Goal: Task Accomplishment & Management: Manage account settings

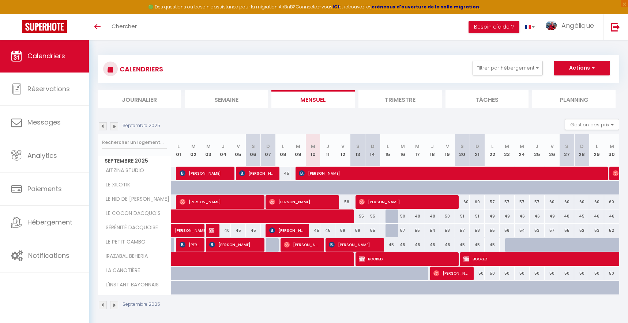
click at [116, 127] on img at bounding box center [114, 126] width 8 height 8
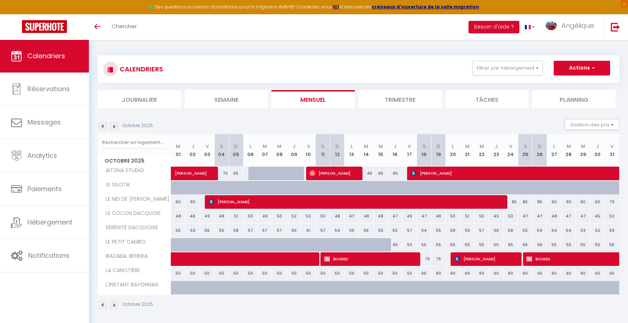
click at [116, 127] on img at bounding box center [114, 126] width 8 height 8
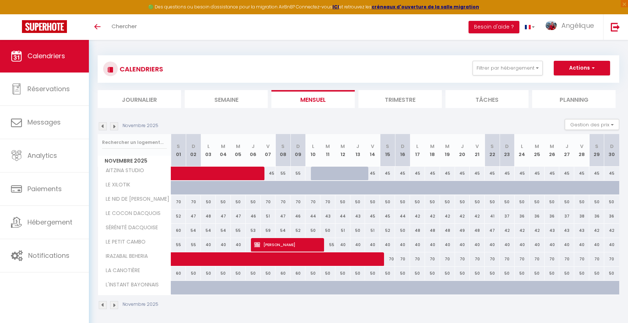
click at [116, 127] on img at bounding box center [114, 126] width 8 height 8
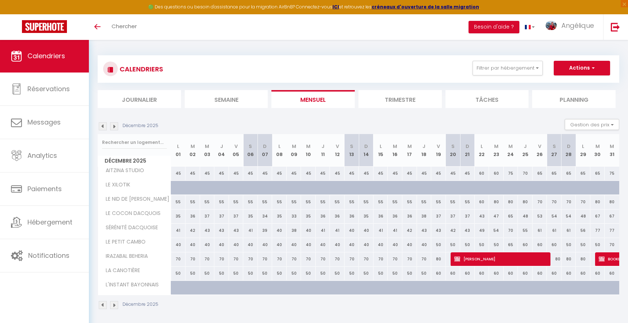
click at [476, 260] on span "[PERSON_NAME]" at bounding box center [501, 259] width 93 height 14
select select "KO"
select select "0"
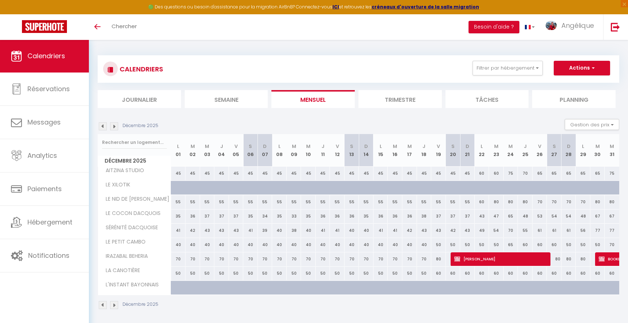
select select "1"
select select
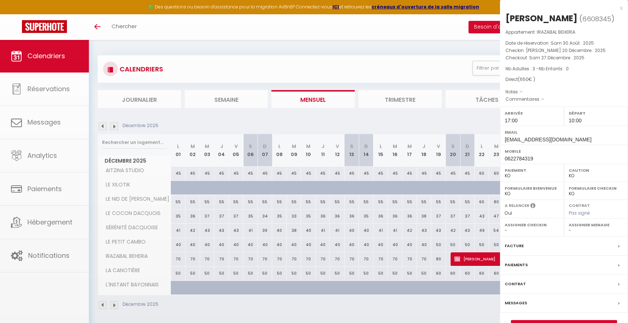
select select "51179"
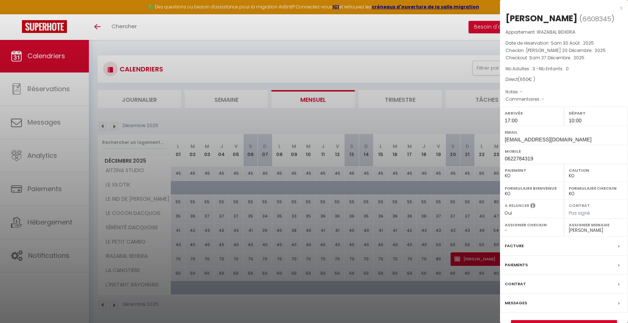
click at [597, 212] on div "Pas signé" at bounding box center [596, 213] width 55 height 7
click at [578, 211] on span "Pas signé" at bounding box center [579, 213] width 21 height 6
click at [577, 203] on label "Contrat" at bounding box center [579, 204] width 21 height 5
click at [403, 48] on div at bounding box center [314, 161] width 628 height 323
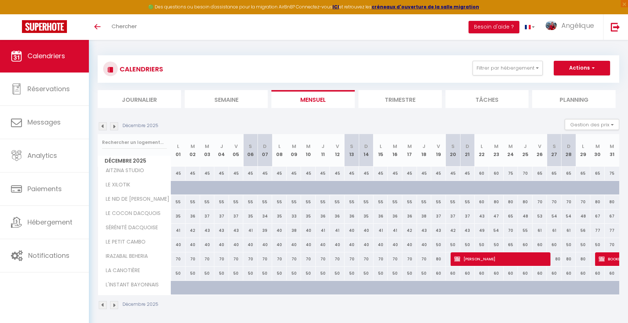
click at [104, 126] on img at bounding box center [103, 126] width 8 height 8
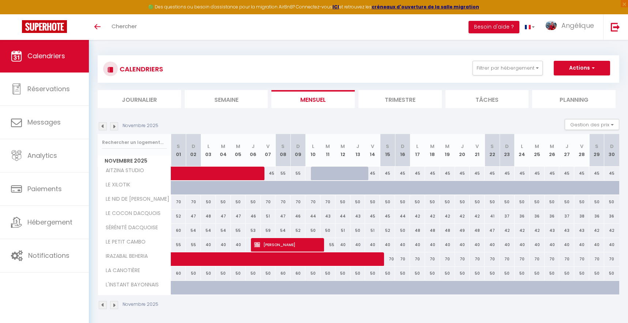
click at [115, 128] on img at bounding box center [114, 126] width 8 height 8
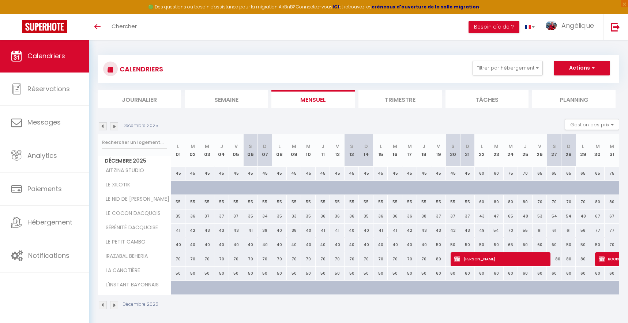
click at [104, 126] on img at bounding box center [103, 126] width 8 height 8
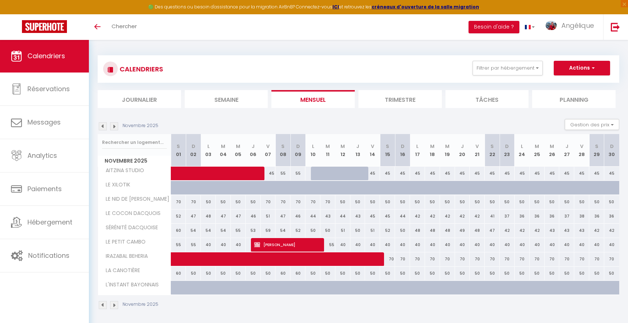
click at [104, 126] on img at bounding box center [103, 126] width 8 height 8
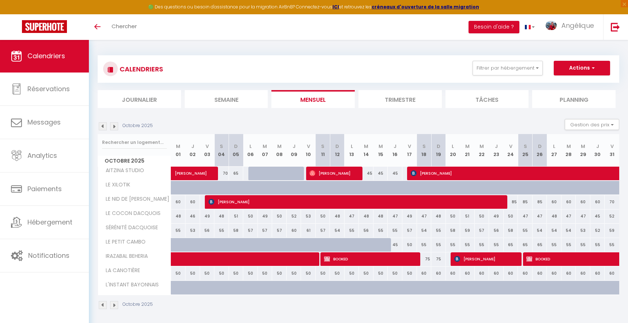
click at [104, 126] on img at bounding box center [103, 126] width 8 height 8
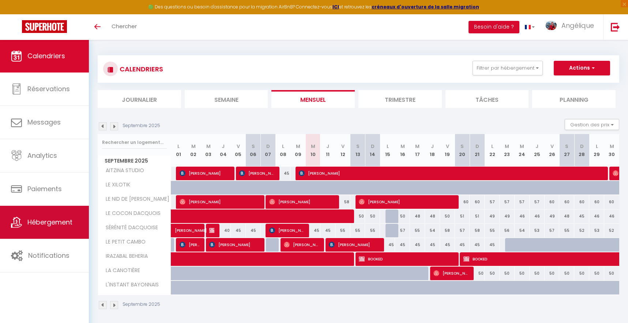
click at [44, 222] on span "Hébergement" at bounding box center [49, 221] width 45 height 9
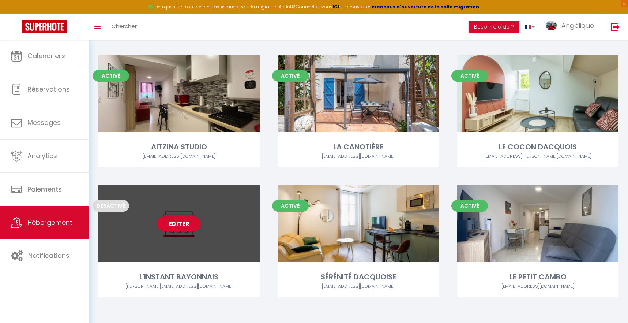
scroll to position [168, 0]
click at [178, 222] on link "Editer" at bounding box center [179, 224] width 44 height 15
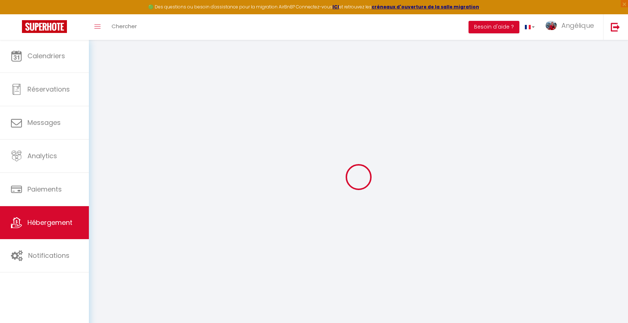
select select "+ 20 %"
select select "+ 2 %"
select select
checkbox input "false"
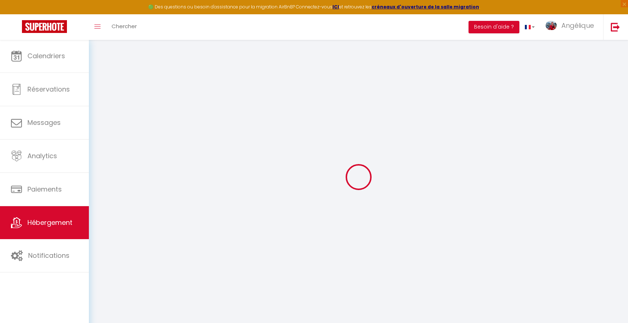
checkbox input "false"
select select "15:00"
select select "23:45"
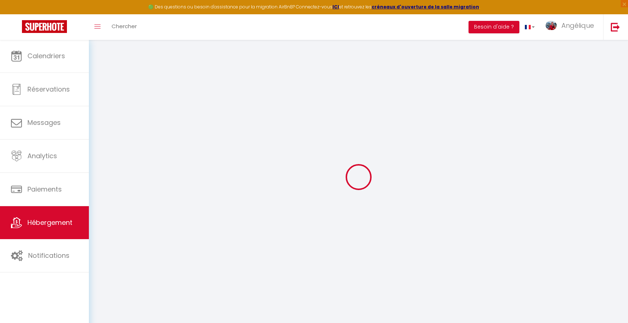
select select "11:00"
select select "30"
select select "120"
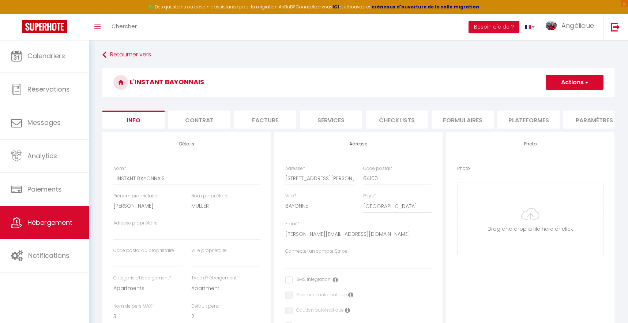
click at [521, 122] on li "Plateformes" at bounding box center [529, 120] width 62 height 18
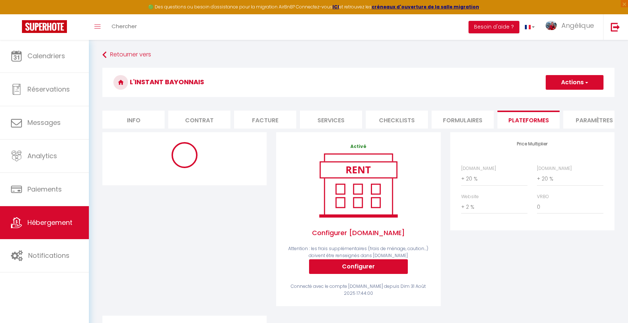
select select "270"
select select "EUR"
select select "17253-1063620356788349618"
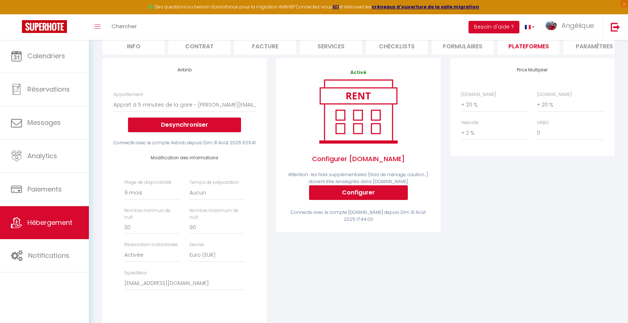
scroll to position [72, 0]
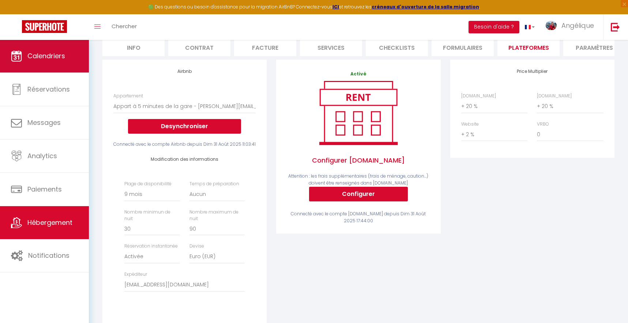
click at [56, 58] on span "Calendriers" at bounding box center [46, 55] width 38 height 9
